Goal: Task Accomplishment & Management: Manage account settings

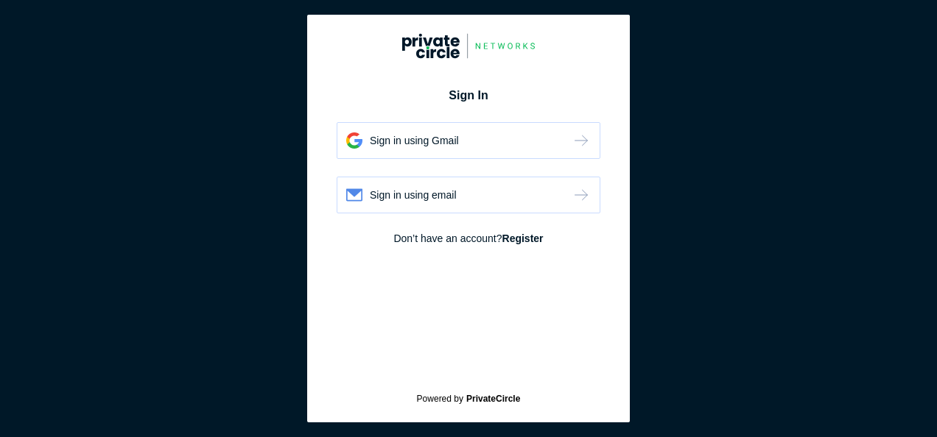
click at [443, 185] on div "Sign in using email" at bounding box center [469, 195] width 264 height 37
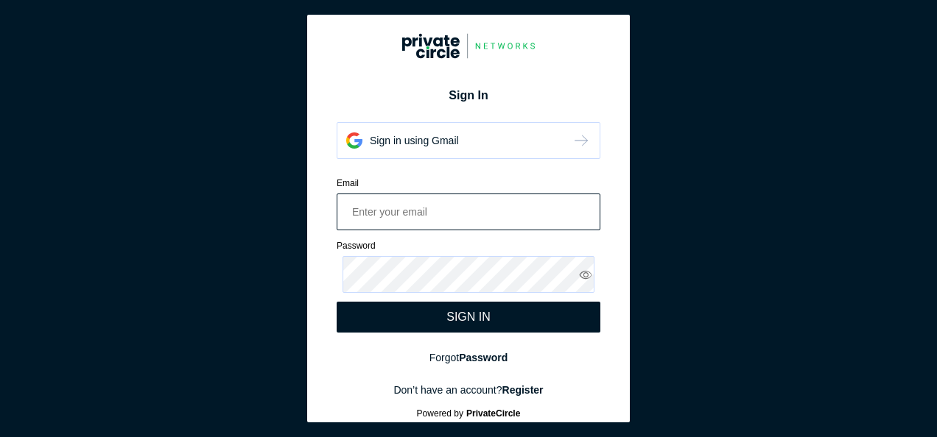
paste input "Design Channel Advertising Pvt. Ltd."
type input "Design Channel Advertising Pvt. Ltd."
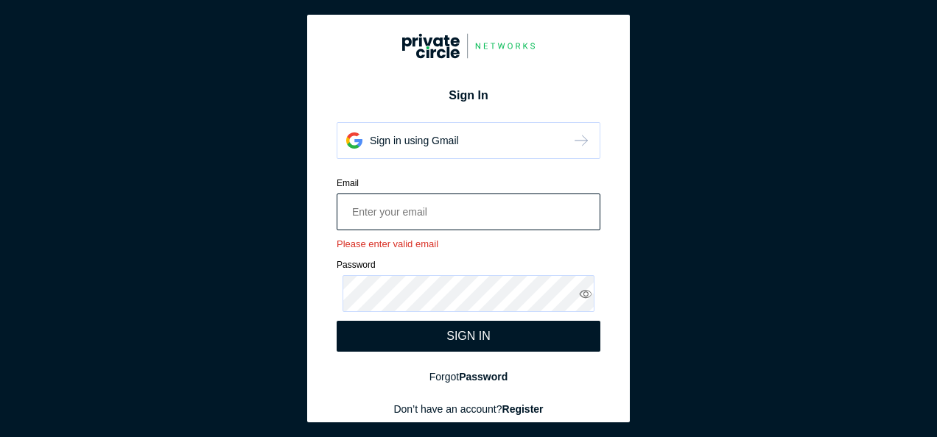
paste input "[EMAIL_ADDRESS][PERSON_NAME][DOMAIN_NAME]"
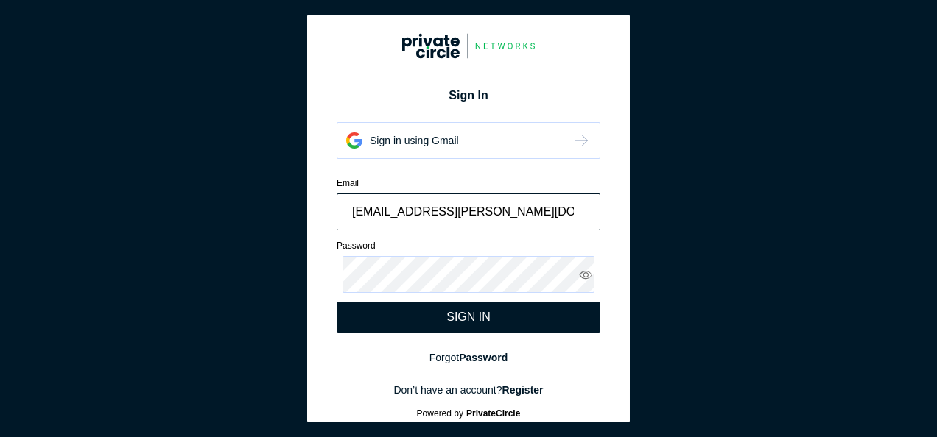
type input "[EMAIL_ADDRESS][PERSON_NAME][DOMAIN_NAME]"
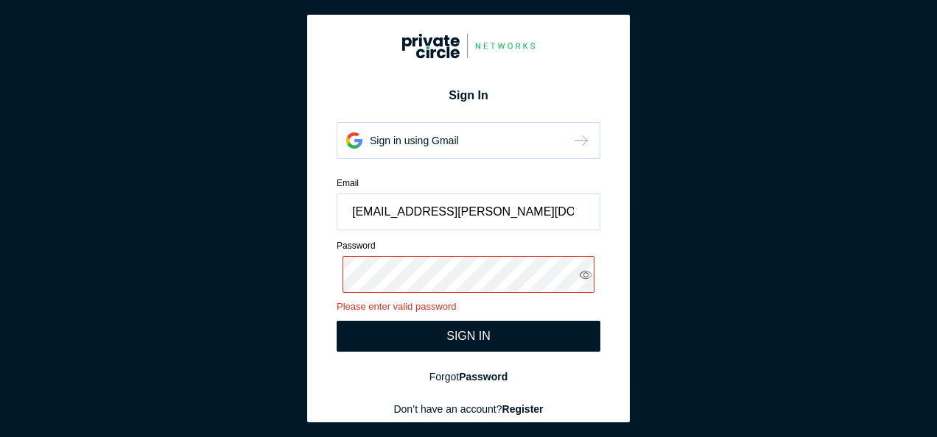
click at [579, 272] on icon at bounding box center [586, 274] width 14 height 13
click at [434, 331] on div "SIGN IN" at bounding box center [469, 336] width 264 height 31
click at [454, 342] on div "SIGN IN" at bounding box center [468, 336] width 44 height 13
click at [479, 339] on div "SIGN IN" at bounding box center [468, 336] width 44 height 13
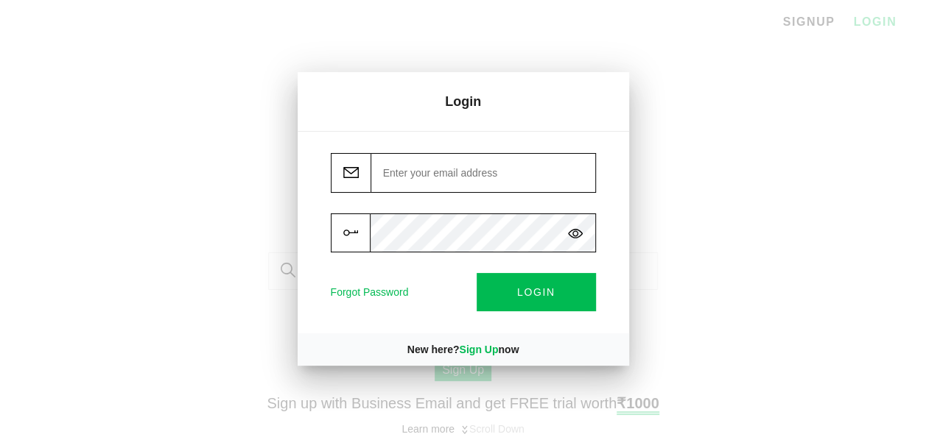
click at [582, 234] on img at bounding box center [575, 233] width 15 height 15
click at [473, 185] on input "email" at bounding box center [482, 173] width 225 height 40
paste input "[EMAIL_ADDRESS][PERSON_NAME][DOMAIN_NAME]"
type input "[EMAIL_ADDRESS][PERSON_NAME][DOMAIN_NAME]"
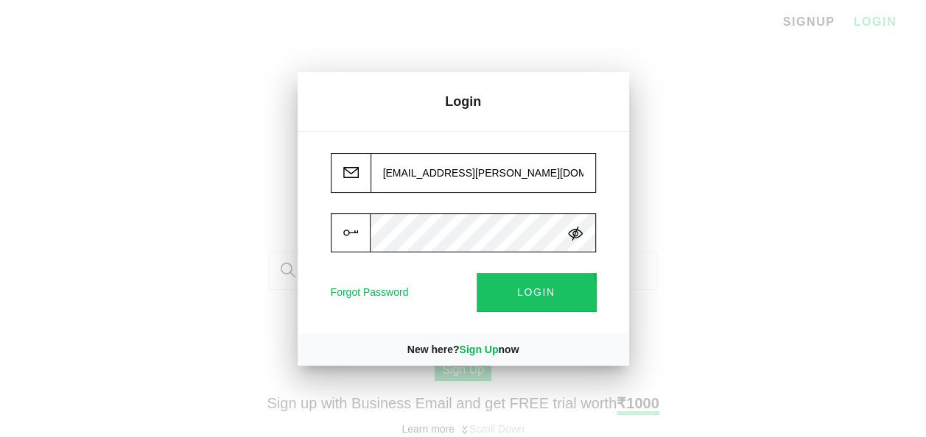
click at [520, 300] on button "LOGIN" at bounding box center [535, 292] width 119 height 38
